Goal: Information Seeking & Learning: Learn about a topic

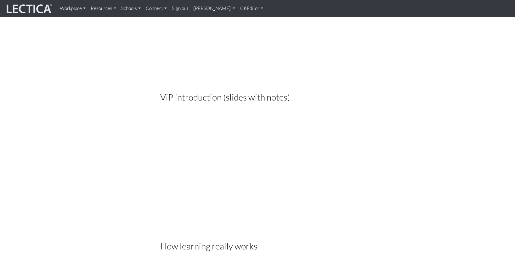
scroll to position [1143, 0]
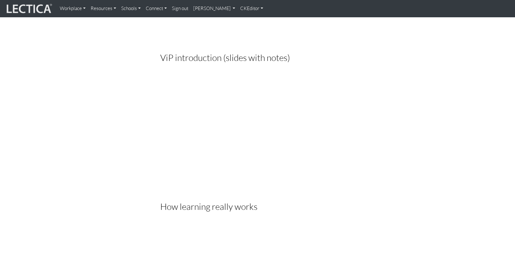
scroll to position [1191, 0]
